Goal: Task Accomplishment & Management: Manage account settings

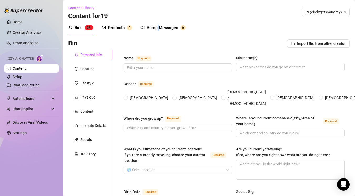
click at [159, 28] on div "Bump Messages" at bounding box center [163, 28] width 32 height 6
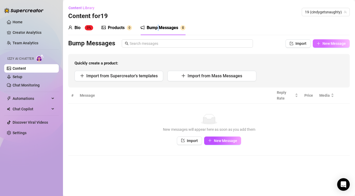
click at [325, 44] on span "New Message" at bounding box center [334, 44] width 23 height 4
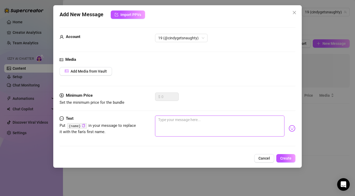
click at [171, 128] on textarea at bounding box center [220, 126] width 130 height 21
type textarea "s"
type textarea "Type your message here..."
type textarea "S"
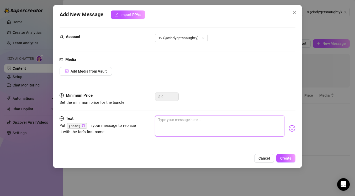
type textarea "S"
type textarea "St"
type textarea "Sti"
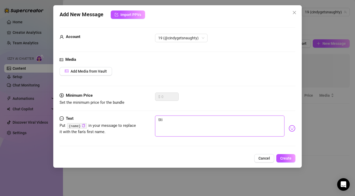
type textarea "Stil"
type textarea "Still"
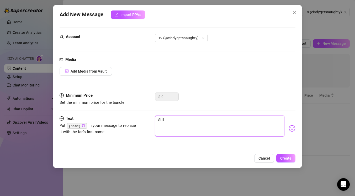
type textarea "Still"
type textarea "Still t"
type textarea "Still th"
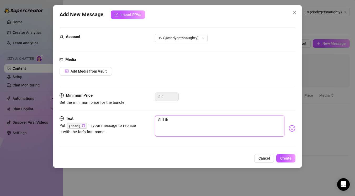
type textarea "Still the"
type textarea "Still ther"
type textarea "Still there"
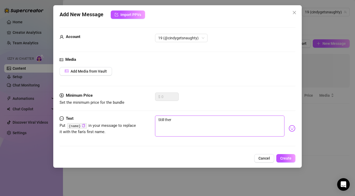
type textarea "Still there"
type textarea "Still there?"
click at [281, 158] on button "Create" at bounding box center [286, 158] width 19 height 8
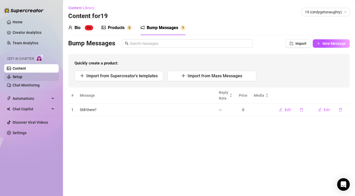
click at [22, 75] on link "Setup" at bounding box center [18, 77] width 10 height 4
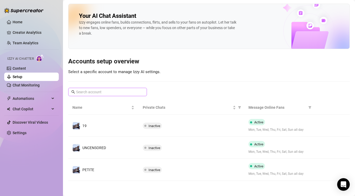
scroll to position [1, 0]
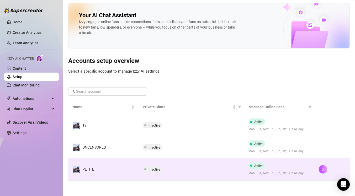
click at [202, 169] on div "Inactive" at bounding box center [191, 170] width 97 height 6
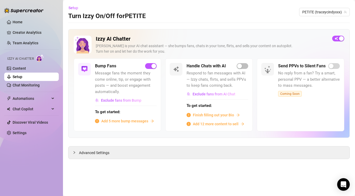
click at [137, 122] on span "Add 5 more bump messages" at bounding box center [124, 121] width 47 height 6
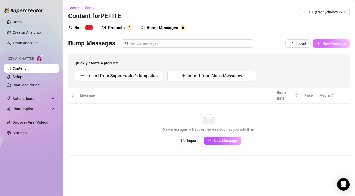
click at [333, 46] on button "New Message" at bounding box center [331, 43] width 37 height 8
type textarea "Type your message here..."
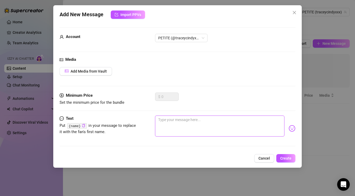
click at [220, 128] on textarea at bounding box center [220, 126] width 130 height 21
type textarea "S"
type textarea "St"
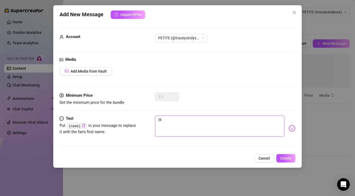
type textarea "Sti"
type textarea "Stil"
type textarea "Still"
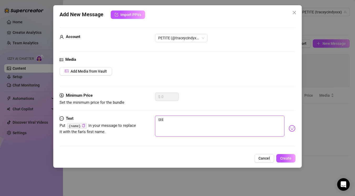
type textarea "Still"
type textarea "Still t"
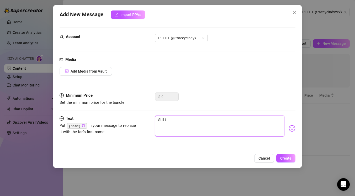
type textarea "Still th"
type textarea "Still the"
type textarea "Still ther"
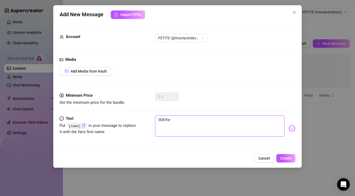
type textarea "Still ther"
type textarea "Still there"
type textarea "Still there?"
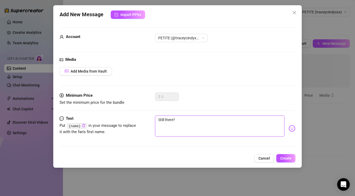
type textarea "Still there?"
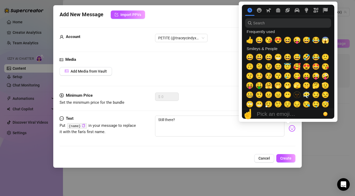
click at [289, 129] on img at bounding box center [292, 128] width 7 height 7
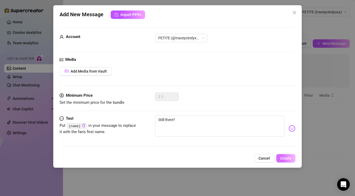
click at [285, 156] on button "Create" at bounding box center [286, 158] width 19 height 8
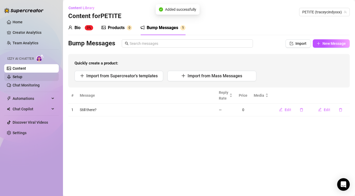
click at [18, 75] on link "Setup" at bounding box center [18, 77] width 10 height 4
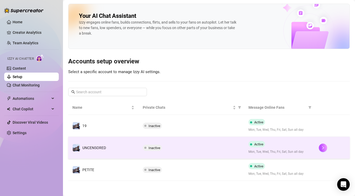
click at [191, 153] on td "Inactive" at bounding box center [192, 148] width 106 height 22
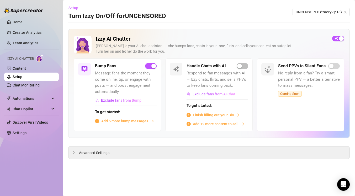
click at [133, 122] on span "Add 5 more bump messages" at bounding box center [124, 121] width 47 height 6
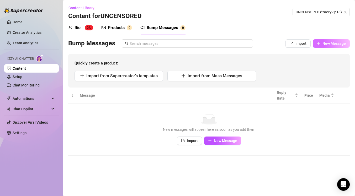
click at [335, 45] on span "New Message" at bounding box center [334, 44] width 23 height 4
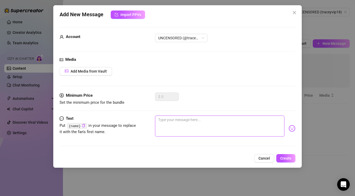
click at [207, 126] on textarea at bounding box center [220, 126] width 130 height 21
type textarea "S"
type textarea "St"
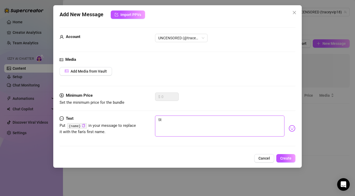
type textarea "Sti"
type textarea "Stil"
type textarea "Still"
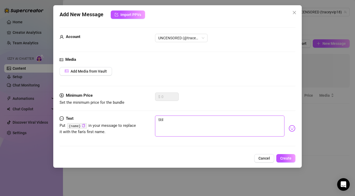
type textarea "Still"
type textarea "Still t"
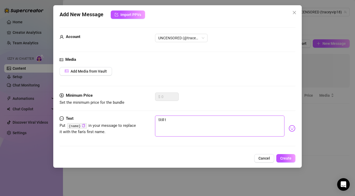
type textarea "Still th"
type textarea "Still the"
type textarea "Still ther"
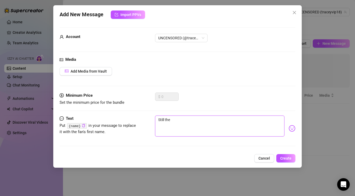
type textarea "Still ther"
type textarea "Still there"
type textarea "Still there?"
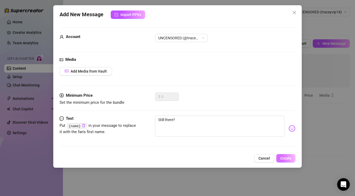
click at [287, 156] on button "Create" at bounding box center [286, 158] width 19 height 8
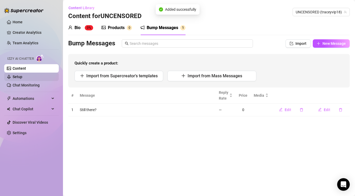
click at [22, 79] on link "Setup" at bounding box center [18, 77] width 10 height 4
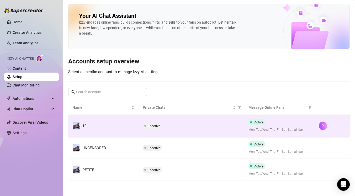
click at [151, 124] on span "Inactive" at bounding box center [152, 126] width 19 height 6
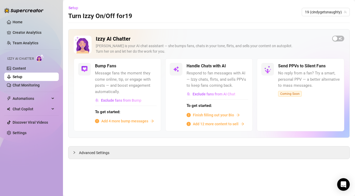
click at [337, 33] on div "Izzy AI Chatter [PERSON_NAME] is your AI chat assistant — she bumps fans, chats…" at bounding box center [209, 83] width 282 height 109
click at [337, 37] on div "button" at bounding box center [335, 38] width 5 height 5
click at [26, 69] on link "Content" at bounding box center [19, 68] width 13 height 4
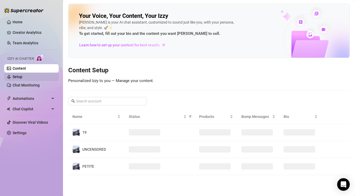
click at [22, 75] on link "Setup" at bounding box center [18, 77] width 10 height 4
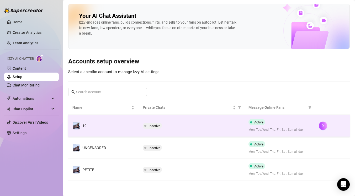
click at [149, 124] on span "Inactive" at bounding box center [155, 126] width 12 height 4
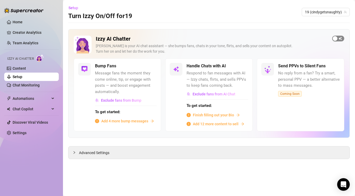
click at [339, 41] on div "Izzy AI Chatter [PERSON_NAME] is your AI chat assistant — she bumps fans, chats…" at bounding box center [209, 47] width 271 height 23
click at [336, 36] on span "button" at bounding box center [339, 39] width 12 height 6
click at [26, 71] on link "Content" at bounding box center [19, 68] width 13 height 4
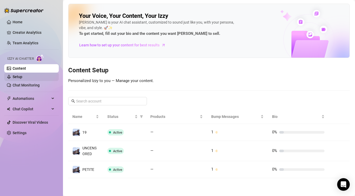
click at [22, 75] on link "Setup" at bounding box center [18, 77] width 10 height 4
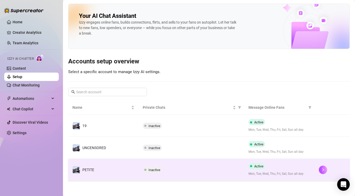
click at [162, 169] on div "Inactive" at bounding box center [153, 170] width 21 height 6
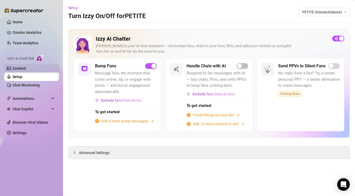
click at [23, 66] on link "Content" at bounding box center [19, 68] width 13 height 4
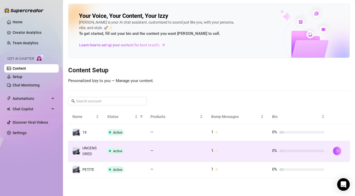
click at [121, 158] on td "Active" at bounding box center [124, 151] width 43 height 20
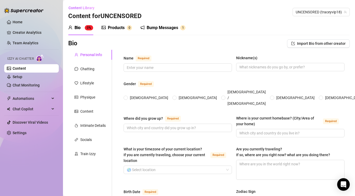
click at [153, 23] on div "Bump Messages 1" at bounding box center [163, 27] width 45 height 15
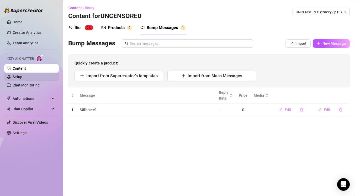
click at [22, 79] on link "Setup" at bounding box center [18, 77] width 10 height 4
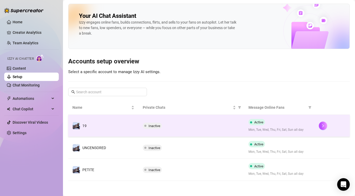
click at [158, 124] on span "Inactive" at bounding box center [155, 126] width 12 height 4
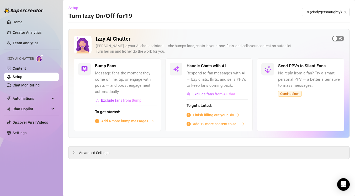
click at [340, 38] on span "button" at bounding box center [339, 39] width 12 height 6
click at [26, 71] on link "Content" at bounding box center [19, 68] width 13 height 4
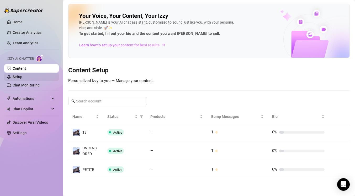
click at [22, 79] on link "Setup" at bounding box center [18, 77] width 10 height 4
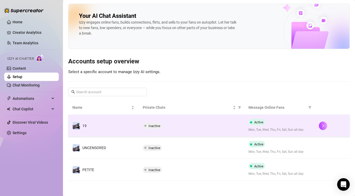
click at [135, 130] on td "19" at bounding box center [103, 126] width 70 height 22
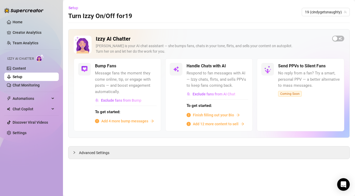
click at [126, 122] on span "Add 4 more bump messages" at bounding box center [124, 121] width 47 height 6
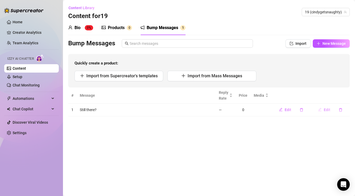
click at [326, 112] on button "Edit" at bounding box center [324, 110] width 21 height 8
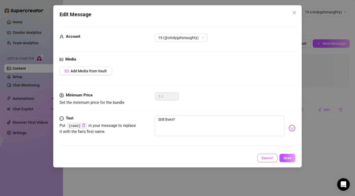
click at [270, 155] on button "Cancel" at bounding box center [268, 158] width 20 height 8
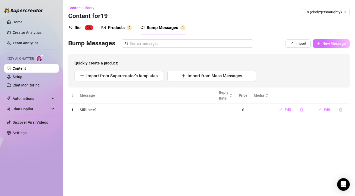
click at [334, 43] on span "New Message" at bounding box center [334, 44] width 23 height 4
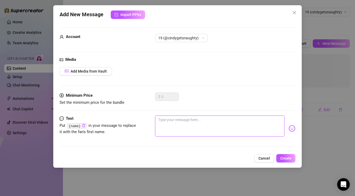
click at [235, 131] on textarea at bounding box center [220, 126] width 130 height 21
type textarea "B"
type textarea "Ba"
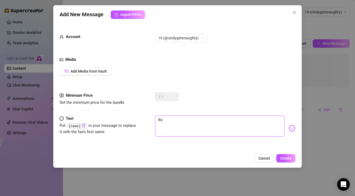
type textarea "Bab"
type textarea "Babe"
type textarea "Babe?"
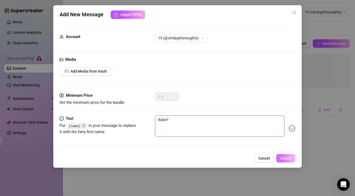
type textarea "Babe?"
click at [282, 159] on span "Create" at bounding box center [286, 159] width 11 height 4
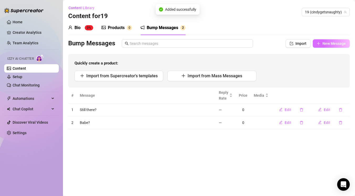
click at [321, 45] on button "New Message" at bounding box center [331, 43] width 37 height 8
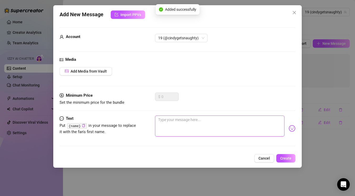
click at [170, 119] on textarea at bounding box center [220, 126] width 130 height 21
type textarea "A"
type textarea "Ar"
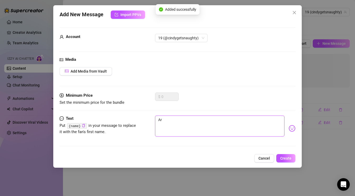
type textarea "Are"
type textarea "Are y"
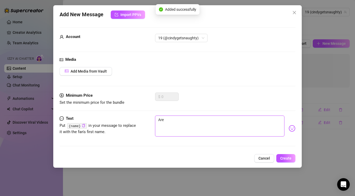
type textarea "Are y"
type textarea "Are yo"
type textarea "Are you"
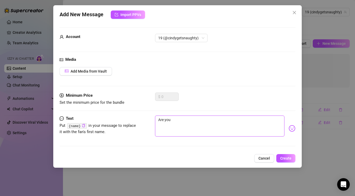
type textarea "Are you t"
type textarea "Are you th"
type textarea "Are you the"
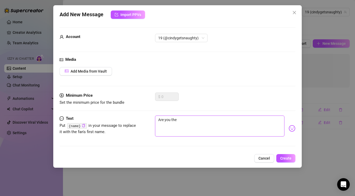
type textarea "Are you ther"
type textarea "Are you there"
type textarea "Are you there?"
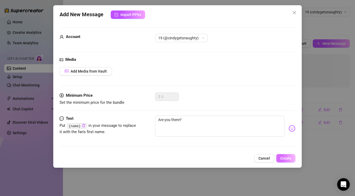
click at [284, 161] on span "Create" at bounding box center [286, 159] width 11 height 4
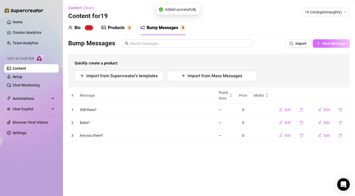
click at [324, 43] on span "New Message" at bounding box center [334, 44] width 23 height 4
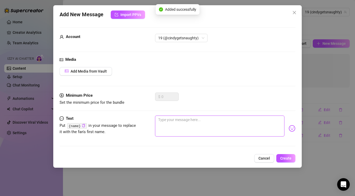
click at [188, 117] on textarea at bounding box center [220, 126] width 130 height 21
type textarea "Y"
type textarea "Yo"
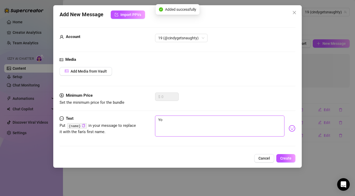
type textarea "You"
type textarea "You t"
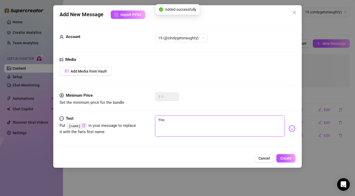
type textarea "You t"
type textarea "You th"
type textarea "You the"
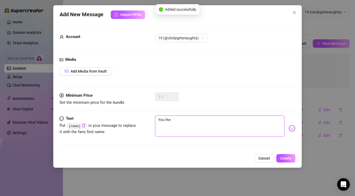
type textarea "You ther"
type textarea "You there"
type textarea "You there?"
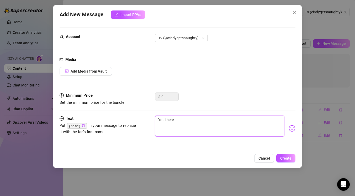
type textarea "You there?"
type textarea "You there"
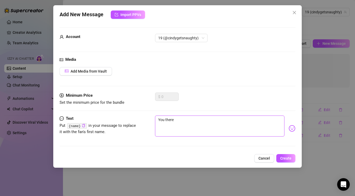
type textarea "You there b"
type textarea "You there ba"
type textarea "You there bab"
type textarea "You there babe"
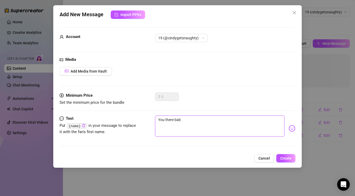
type textarea "You there babe"
type textarea "You there babe?"
click at [283, 155] on button "Create" at bounding box center [286, 158] width 19 height 8
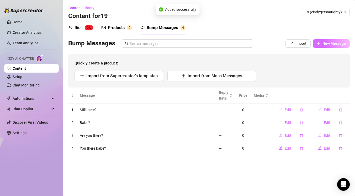
click at [320, 41] on button "New Message" at bounding box center [331, 43] width 37 height 8
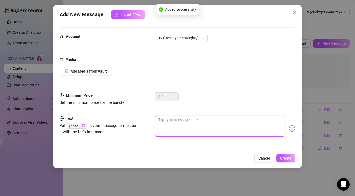
click at [180, 124] on textarea at bounding box center [220, 126] width 130 height 21
type textarea "😏"
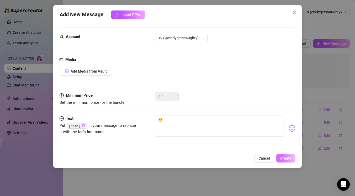
click at [291, 158] on span "Create" at bounding box center [286, 159] width 11 height 4
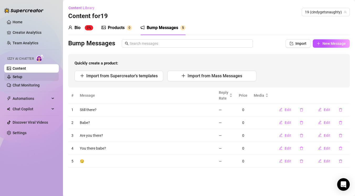
click at [22, 77] on link "Setup" at bounding box center [18, 77] width 10 height 4
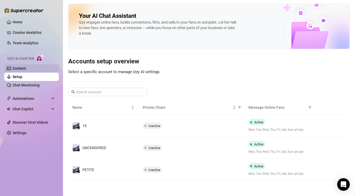
click at [26, 66] on link "Content" at bounding box center [19, 68] width 13 height 4
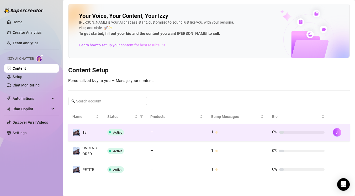
click at [116, 133] on span "Active" at bounding box center [117, 133] width 9 height 4
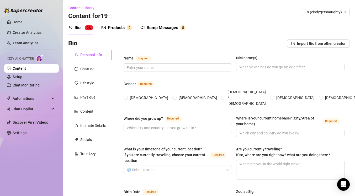
click at [172, 25] on div "Bump Messages" at bounding box center [163, 28] width 32 height 6
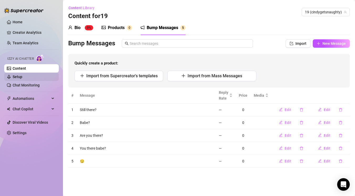
click at [22, 79] on link "Setup" at bounding box center [18, 77] width 10 height 4
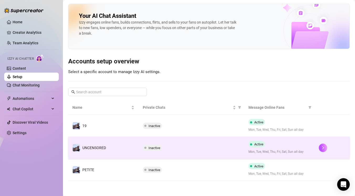
click at [153, 146] on span "Inactive" at bounding box center [155, 148] width 12 height 4
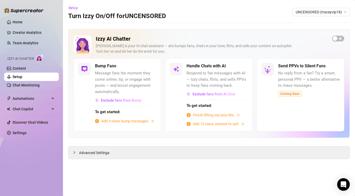
click at [343, 41] on div "Izzy AI Chatter [PERSON_NAME] is your AI chat assistant — she bumps fans, chats…" at bounding box center [209, 47] width 271 height 23
click at [335, 37] on div "button" at bounding box center [335, 38] width 5 height 5
click at [125, 126] on div "Bump Fans Message fans the moment they come online, tip, or engage with posts —…" at bounding box center [117, 95] width 87 height 73
click at [125, 124] on span "Add 4 more bump messages" at bounding box center [124, 121] width 47 height 6
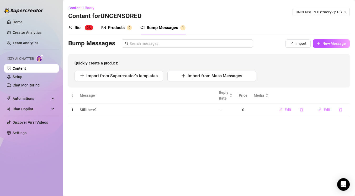
click at [351, 45] on main "Content Library Content for UNCENSORED UNCENSORED (traceyvip18) Bio 0% Products…" at bounding box center [209, 98] width 292 height 196
click at [344, 45] on span "New Message" at bounding box center [334, 44] width 23 height 4
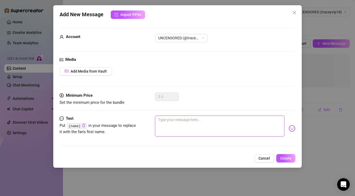
click at [194, 125] on textarea at bounding box center [220, 126] width 130 height 21
type textarea "B"
type textarea "Ba"
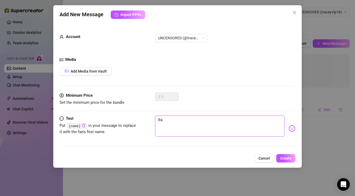
type textarea "Bab"
type textarea "Babe"
type textarea "Babe?"
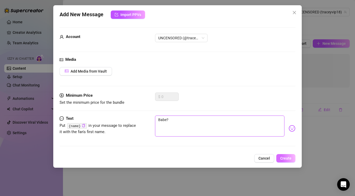
type textarea "Babe?"
click at [293, 161] on button "Create" at bounding box center [286, 158] width 19 height 8
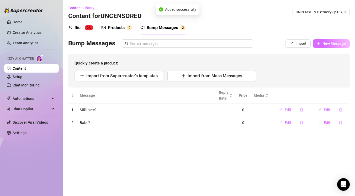
click at [329, 44] on span "New Message" at bounding box center [334, 44] width 23 height 4
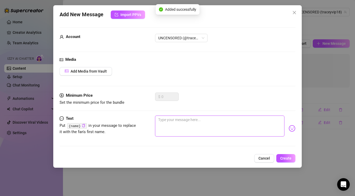
click at [183, 120] on textarea at bounding box center [220, 126] width 130 height 21
type textarea "A"
type textarea "Ar"
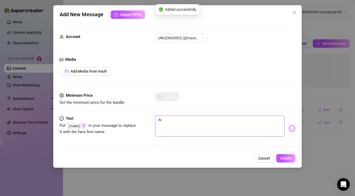
type textarea "Are"
type textarea "Are y"
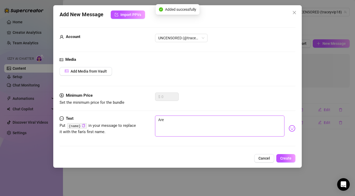
type textarea "Are y"
type textarea "Are yo"
type textarea "Are you"
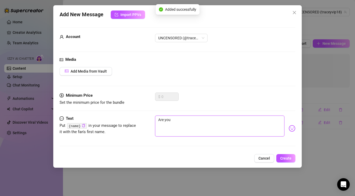
type textarea "Are you"
type textarea "Are you t"
type textarea "Are you th"
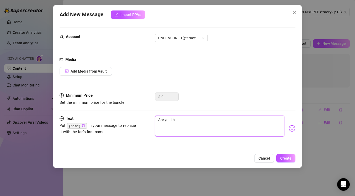
type textarea "Are you the"
type textarea "Are you ther"
type textarea "Are you there"
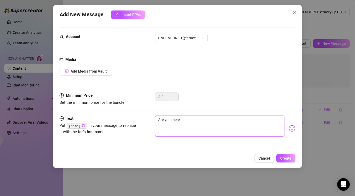
type textarea "Are you there?"
click at [288, 162] on button "Create" at bounding box center [286, 158] width 19 height 8
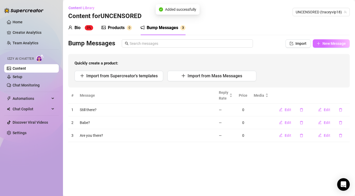
click at [328, 41] on button "New Message" at bounding box center [331, 43] width 37 height 8
type textarea "Type your message here..."
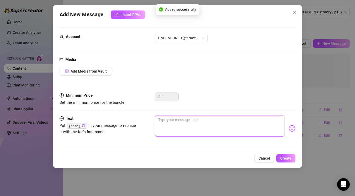
click at [232, 124] on textarea at bounding box center [220, 126] width 130 height 21
type textarea "Y"
type textarea "Yo"
type textarea "Yop"
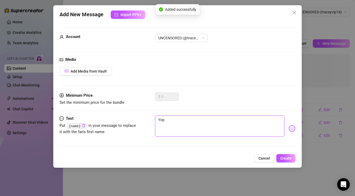
type textarea "Yopu"
type textarea "Yop"
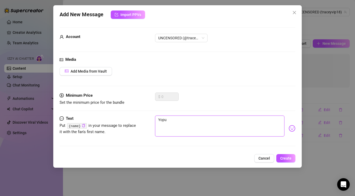
type textarea "Yop"
type textarea "Yo"
click at [284, 157] on span "Create" at bounding box center [286, 159] width 11 height 4
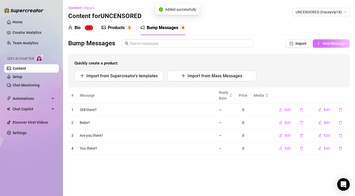
click at [328, 45] on span "New Message" at bounding box center [334, 44] width 23 height 4
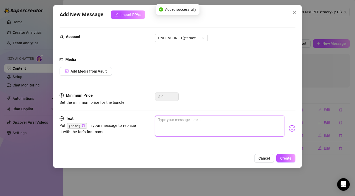
click at [209, 119] on textarea at bounding box center [220, 126] width 130 height 21
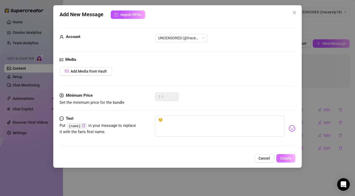
click at [288, 157] on span "Create" at bounding box center [286, 159] width 11 height 4
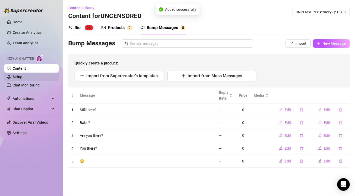
click at [22, 78] on link "Setup" at bounding box center [18, 77] width 10 height 4
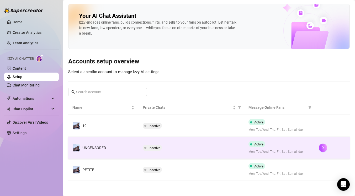
click at [162, 141] on td "Inactive" at bounding box center [192, 148] width 106 height 22
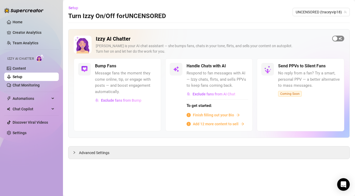
click at [335, 37] on div "button" at bounding box center [335, 38] width 5 height 5
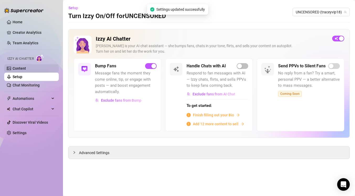
click at [26, 69] on link "Content" at bounding box center [19, 68] width 13 height 4
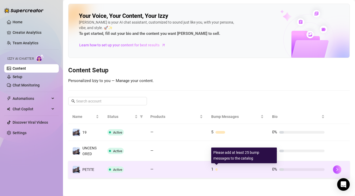
click at [218, 170] on div at bounding box center [240, 170] width 48 height 3
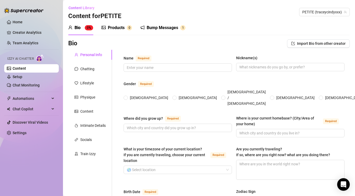
click at [154, 29] on div "Bump Messages" at bounding box center [163, 28] width 32 height 6
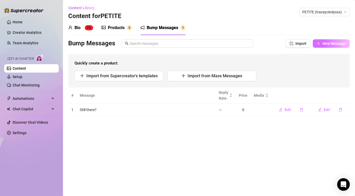
click at [328, 47] on button "New Message" at bounding box center [331, 43] width 37 height 8
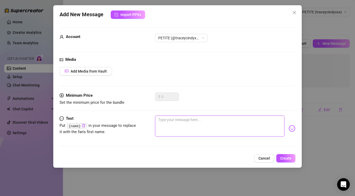
click at [217, 126] on textarea at bounding box center [220, 126] width 130 height 21
type textarea "B"
type textarea "Ba"
type textarea "Bab"
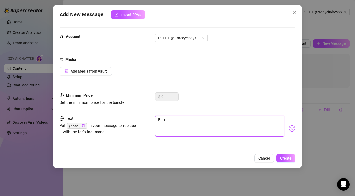
type textarea "Babe"
type textarea "Babe?"
click at [282, 157] on span "Create" at bounding box center [286, 159] width 11 height 4
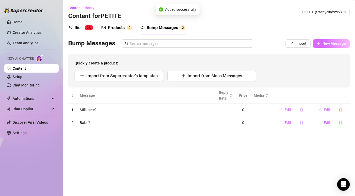
click at [326, 40] on button "New Message" at bounding box center [331, 43] width 37 height 8
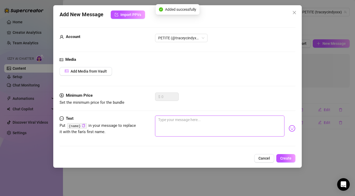
click at [217, 126] on textarea at bounding box center [220, 126] width 130 height 21
type textarea "A"
type textarea "Ar"
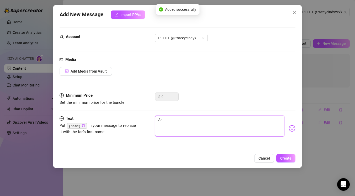
type textarea "Are"
type textarea "Are y"
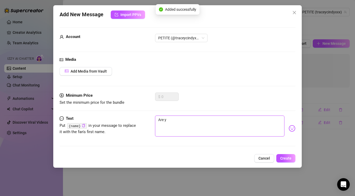
type textarea "Are yo"
type textarea "Are you"
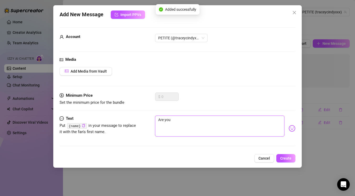
type textarea "Are you t"
type textarea "Are you th"
type textarea "Are you the"
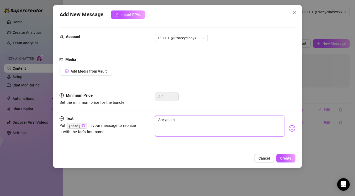
type textarea "Are you the"
type textarea "Are you ther"
type textarea "Are you there"
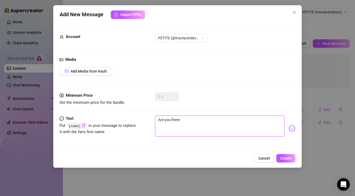
type textarea "Are you there?"
click at [285, 155] on button "Create" at bounding box center [286, 158] width 19 height 8
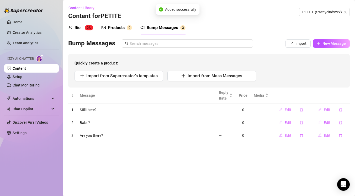
click at [332, 38] on div "Bio 0% Products 0 Bump Messages 3 Bio Import Bio from other creator Personal In…" at bounding box center [209, 81] width 282 height 122
click at [326, 42] on span "New Message" at bounding box center [334, 44] width 23 height 4
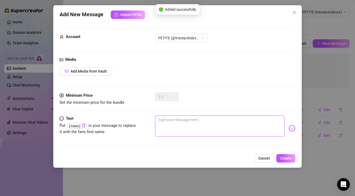
click at [234, 125] on textarea at bounding box center [220, 126] width 130 height 21
type textarea "Y"
type textarea "Yo"
type textarea "You"
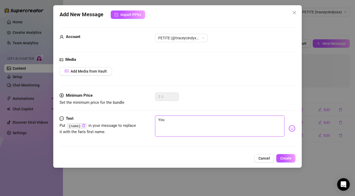
type textarea "You"
type textarea "You t"
type textarea "You th"
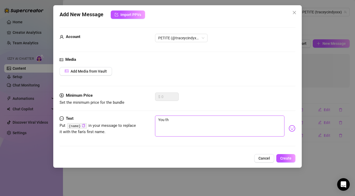
type textarea "You the"
type textarea "You ther"
type textarea "You there"
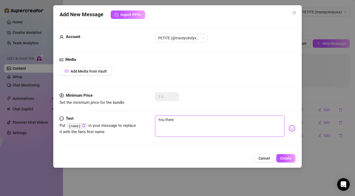
type textarea "You there?"
click at [285, 162] on button "Create" at bounding box center [286, 158] width 19 height 8
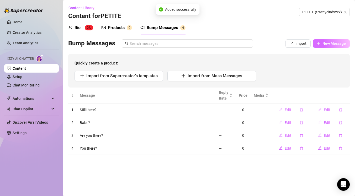
click at [327, 42] on span "New Message" at bounding box center [334, 44] width 23 height 4
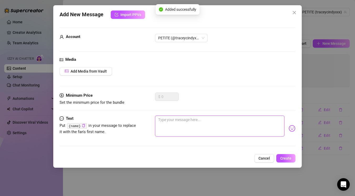
click at [206, 127] on textarea at bounding box center [220, 126] width 130 height 21
type textarea "🤔"
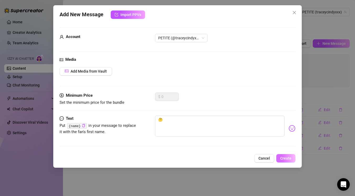
click at [291, 161] on span "Create" at bounding box center [286, 159] width 11 height 4
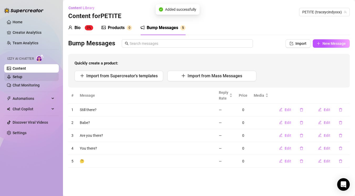
click at [22, 75] on link "Setup" at bounding box center [18, 77] width 10 height 4
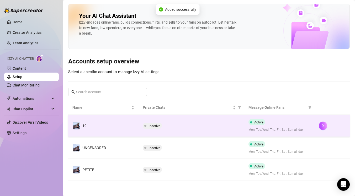
click at [137, 128] on td "19" at bounding box center [103, 126] width 70 height 22
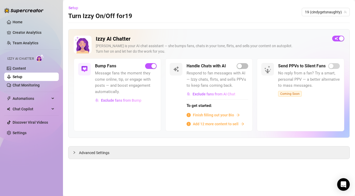
click at [127, 87] on span "Message fans the moment they come online, tip, or engage with posts — and boost…" at bounding box center [126, 82] width 62 height 25
click at [108, 70] on div "Bump Fans Message fans the moment they come online, tip, or engage with posts —…" at bounding box center [126, 84] width 62 height 42
click at [22, 75] on link "Setup" at bounding box center [18, 77] width 10 height 4
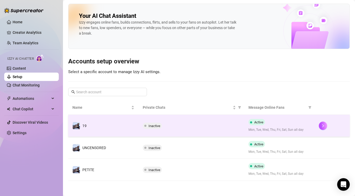
click at [196, 128] on div "Inactive" at bounding box center [191, 126] width 97 height 6
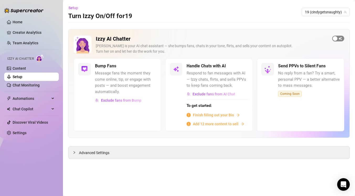
click at [335, 40] on div "button" at bounding box center [335, 38] width 5 height 5
click at [23, 69] on link "Content" at bounding box center [19, 68] width 13 height 4
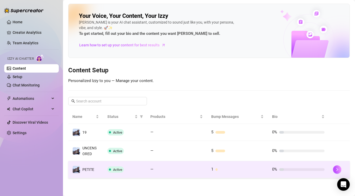
click at [227, 165] on td "1" at bounding box center [237, 170] width 61 height 17
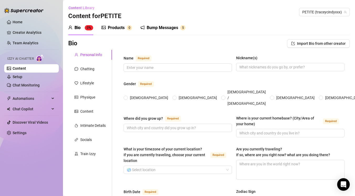
click at [165, 27] on div "Bump Messages" at bounding box center [163, 28] width 32 height 6
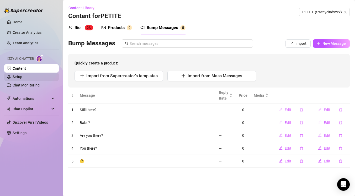
click at [20, 78] on link "Setup" at bounding box center [18, 77] width 10 height 4
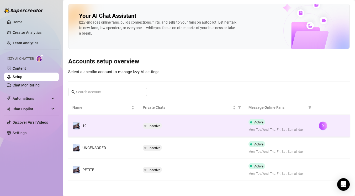
click at [184, 123] on div "Inactive" at bounding box center [191, 126] width 97 height 6
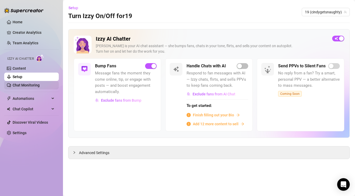
click at [39, 87] on link "Chat Monitoring" at bounding box center [26, 85] width 27 height 4
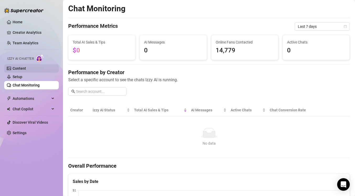
click at [26, 71] on link "Content" at bounding box center [19, 68] width 13 height 4
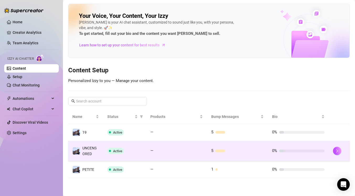
click at [117, 152] on span "Active" at bounding box center [117, 151] width 9 height 4
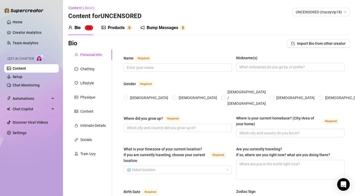
click at [156, 25] on div "Bump Messages" at bounding box center [163, 28] width 32 height 6
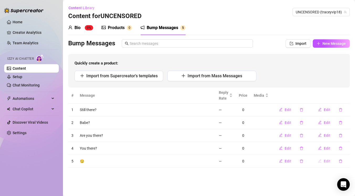
click at [328, 160] on span "Edit" at bounding box center [327, 161] width 7 height 4
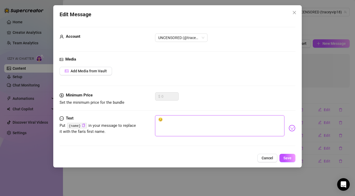
click at [218, 119] on textarea "😏" at bounding box center [220, 126] width 130 height 21
type textarea "Type your message here..."
type textarea "🤔"
click at [291, 158] on span "Save" at bounding box center [288, 158] width 8 height 4
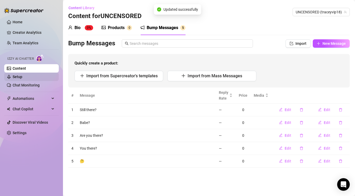
click at [22, 79] on link "Setup" at bounding box center [18, 77] width 10 height 4
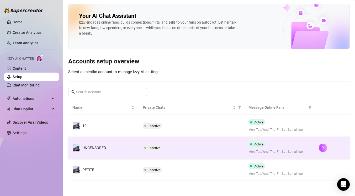
click at [154, 150] on span "Inactive" at bounding box center [155, 148] width 12 height 4
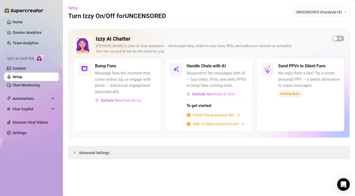
click at [102, 68] on h5 "Bump Fans" at bounding box center [105, 66] width 21 height 6
click at [89, 68] on div at bounding box center [84, 69] width 13 height 13
click at [339, 39] on span "button" at bounding box center [339, 39] width 12 height 6
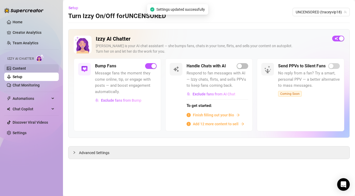
click at [26, 71] on link "Content" at bounding box center [19, 68] width 13 height 4
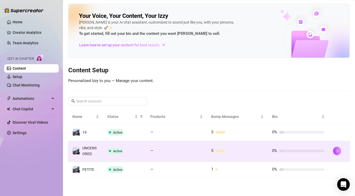
click at [218, 156] on td "5" at bounding box center [237, 151] width 61 height 20
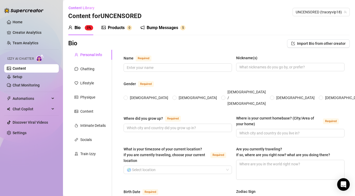
click at [151, 30] on div "Bump Messages" at bounding box center [163, 28] width 32 height 6
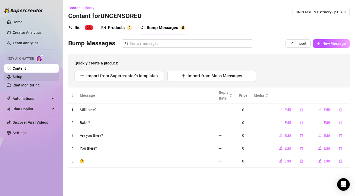
click at [22, 75] on link "Setup" at bounding box center [18, 77] width 10 height 4
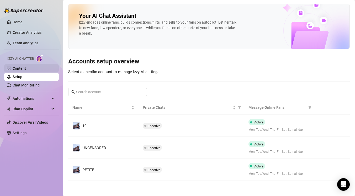
click at [26, 71] on link "Content" at bounding box center [19, 68] width 13 height 4
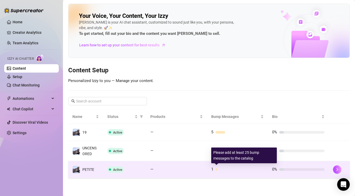
click at [216, 169] on div at bounding box center [217, 170] width 2 height 3
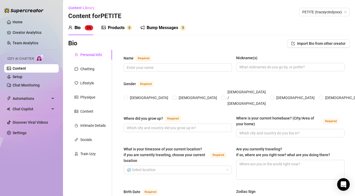
click at [165, 27] on div "Bump Messages" at bounding box center [163, 28] width 32 height 6
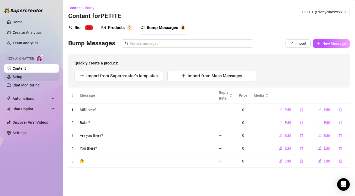
click at [22, 75] on link "Setup" at bounding box center [18, 77] width 10 height 4
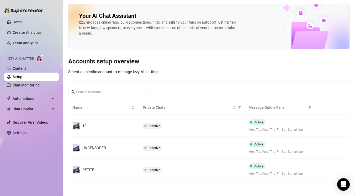
click at [30, 62] on div "Izzy AI Chatter" at bounding box center [30, 58] width 47 height 8
click at [26, 66] on link "Content" at bounding box center [19, 68] width 13 height 4
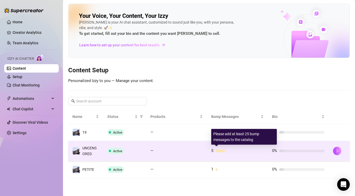
click at [223, 152] on div at bounding box center [221, 151] width 10 height 3
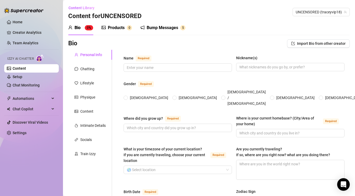
click at [165, 29] on div "Bump Messages" at bounding box center [163, 28] width 32 height 6
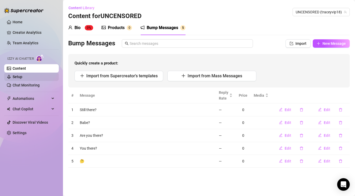
click at [22, 75] on link "Setup" at bounding box center [18, 77] width 10 height 4
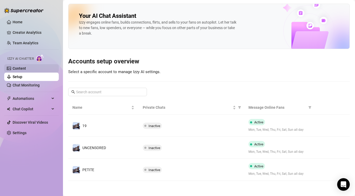
click at [26, 66] on link "Content" at bounding box center [19, 68] width 13 height 4
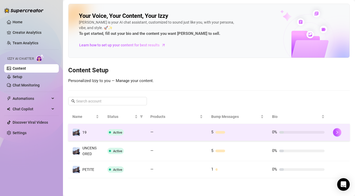
click at [217, 133] on div at bounding box center [221, 132] width 10 height 3
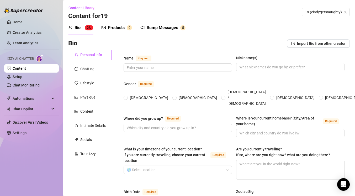
click at [158, 30] on div "Bump Messages" at bounding box center [163, 28] width 32 height 6
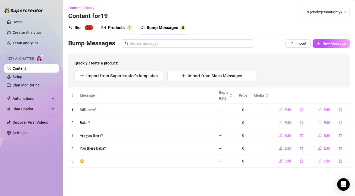
click at [327, 165] on button "Edit" at bounding box center [324, 161] width 21 height 8
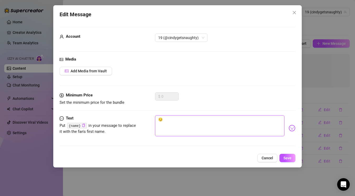
click at [181, 119] on textarea "😏" at bounding box center [220, 126] width 130 height 21
type textarea "Type your message here..."
type textarea "😏"
type textarea "Type your message here..."
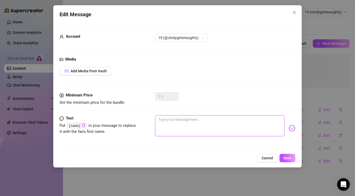
type textarea "🤔"
click at [292, 163] on div "Edit Message Account 19 (@cindygetsnaughty) Media Add Media from Vault Minimum …" at bounding box center [177, 86] width 249 height 163
click at [291, 160] on span "Save" at bounding box center [288, 158] width 8 height 4
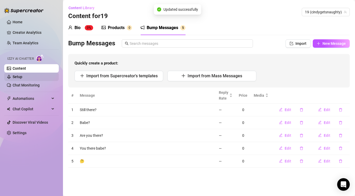
click at [16, 76] on link "Setup" at bounding box center [18, 77] width 10 height 4
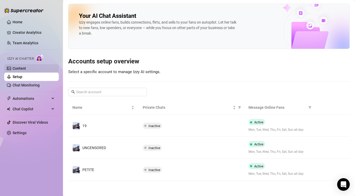
click at [24, 67] on link "Content" at bounding box center [19, 68] width 13 height 4
